Goal: Find contact information: Find contact information

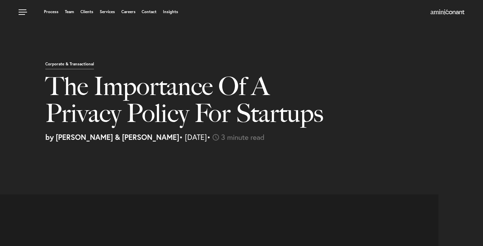
select select "US"
select select "Austin"
select select "Business and Civil Litigation"
click at [84, 12] on link "Clients" at bounding box center [86, 12] width 13 height 4
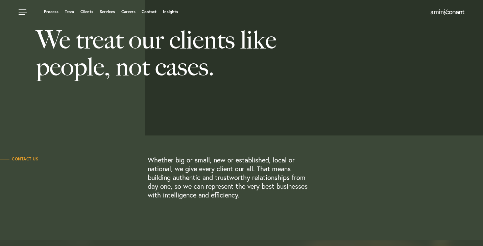
scroll to position [34, 0]
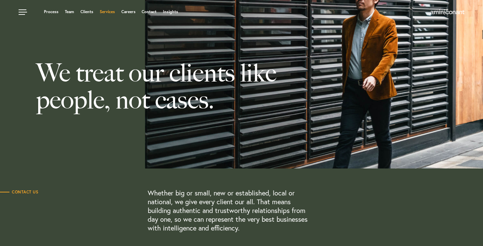
click at [108, 10] on link "Services" at bounding box center [107, 12] width 15 height 4
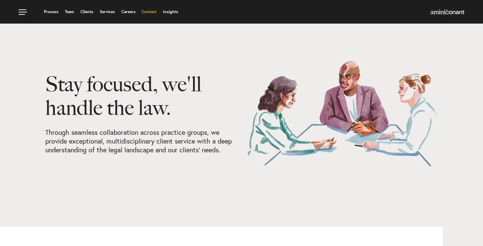
click at [146, 10] on link "Contact" at bounding box center [148, 12] width 15 height 4
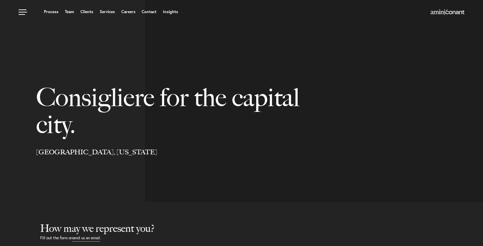
select select "Austin"
select select "Business and Civil Litigation"
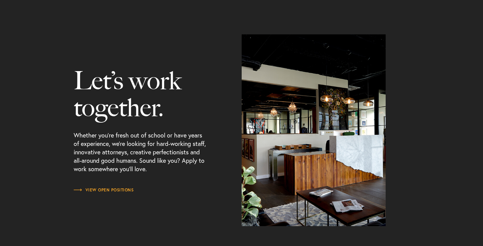
scroll to position [810, 0]
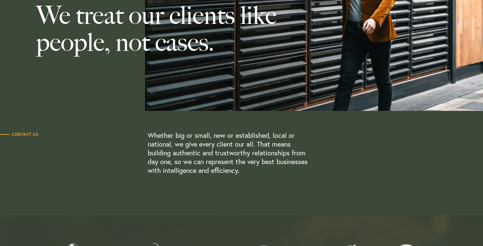
scroll to position [169, 0]
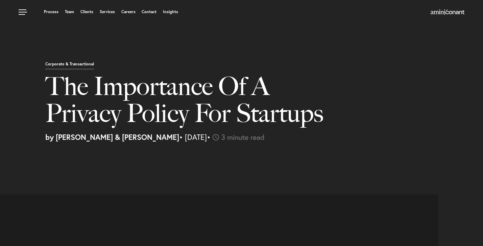
select select "US"
select select "Austin"
select select "Business and Civil Litigation"
click at [133, 85] on h1 "The Importance Of A Privacy Policy For Startups" at bounding box center [196, 103] width 303 height 61
click at [146, 14] on link "Contact" at bounding box center [148, 12] width 15 height 4
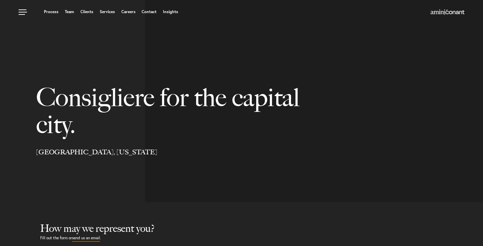
select select "Austin"
select select "Business and Civil Litigation"
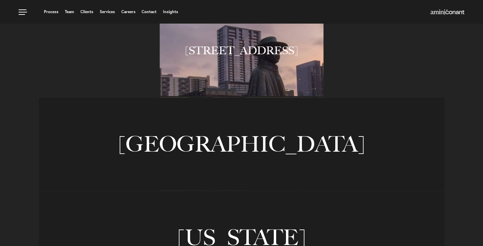
scroll to position [405, 0]
